Goal: Information Seeking & Learning: Learn about a topic

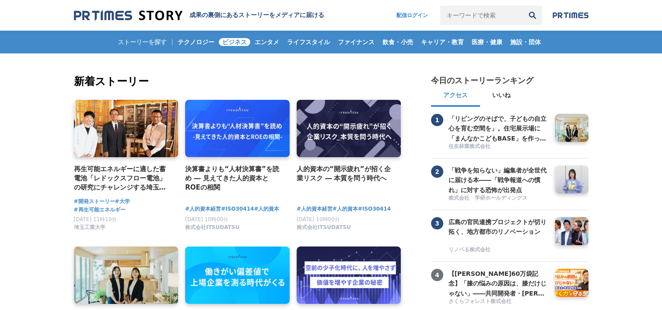
click at [228, 40] on span "ビジネス" at bounding box center [235, 42] width 32 height 8
click at [268, 42] on span "エンタメ" at bounding box center [267, 42] width 32 height 8
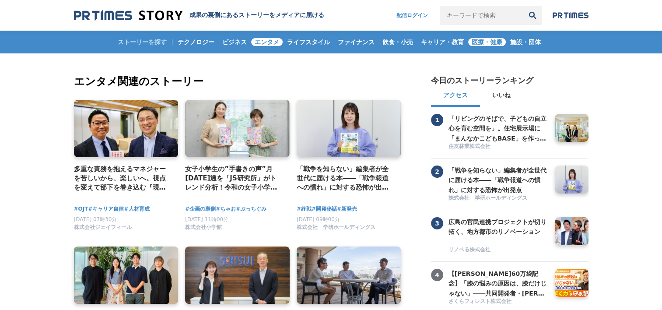
click at [478, 41] on span "医療・健康" at bounding box center [487, 42] width 38 height 8
